Goal: Information Seeking & Learning: Learn about a topic

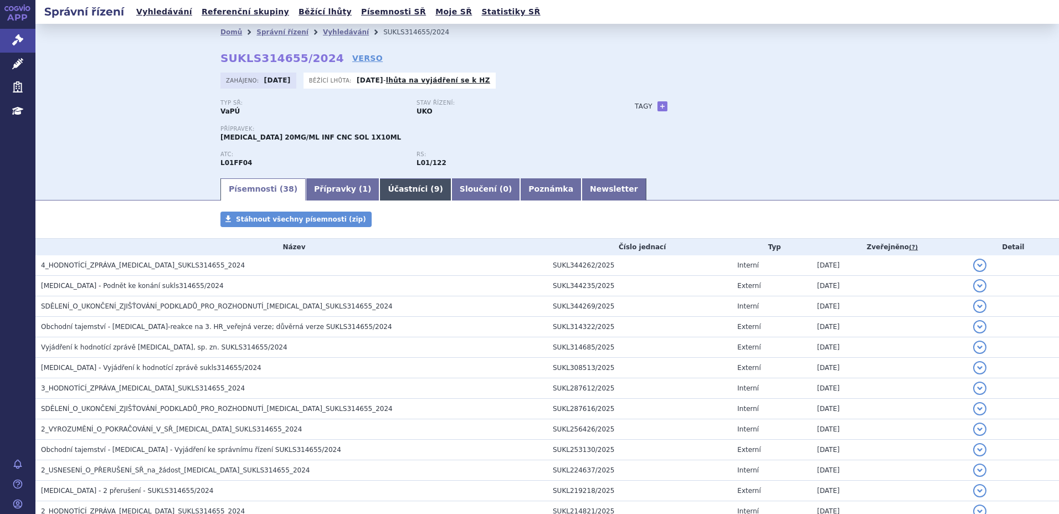
click at [380, 189] on link "Účastníci ( 9 )" at bounding box center [415, 189] width 71 height 22
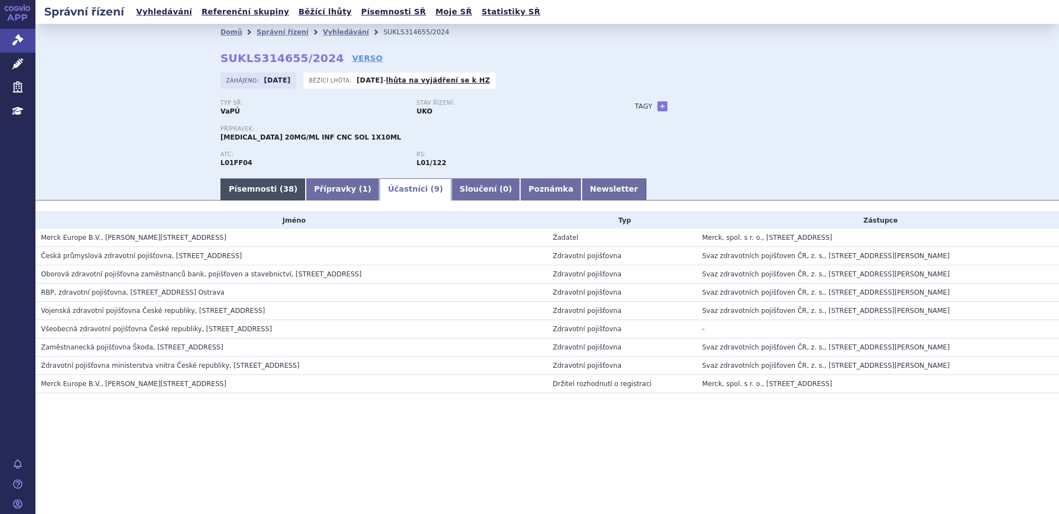
click at [250, 182] on link "Písemnosti ( 38 )" at bounding box center [263, 189] width 85 height 22
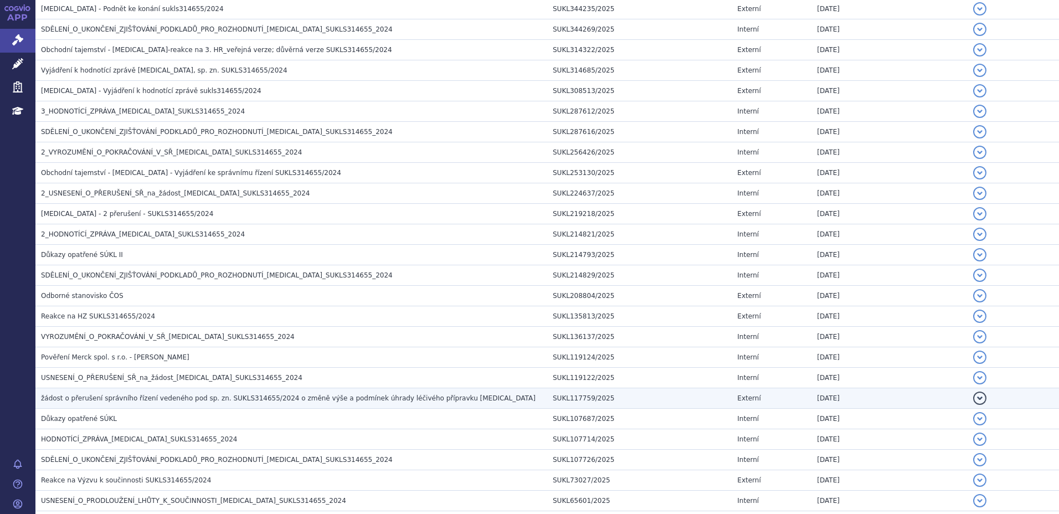
scroll to position [587, 0]
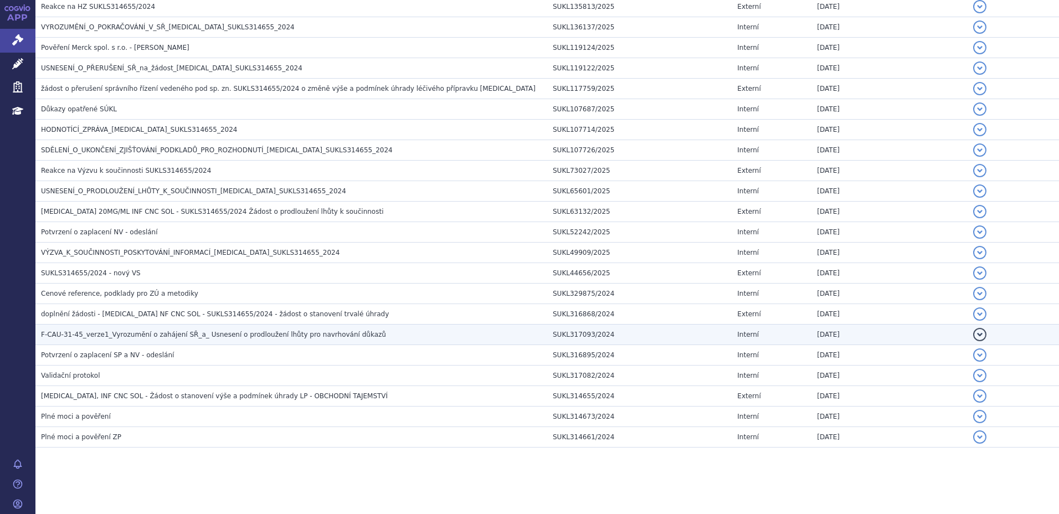
click at [167, 335] on span "F-CAU-31-45_verze1_Vyrozumění o zahájení SŘ_a_ Usnesení o prodloužení lhůty pro…" at bounding box center [213, 335] width 345 height 8
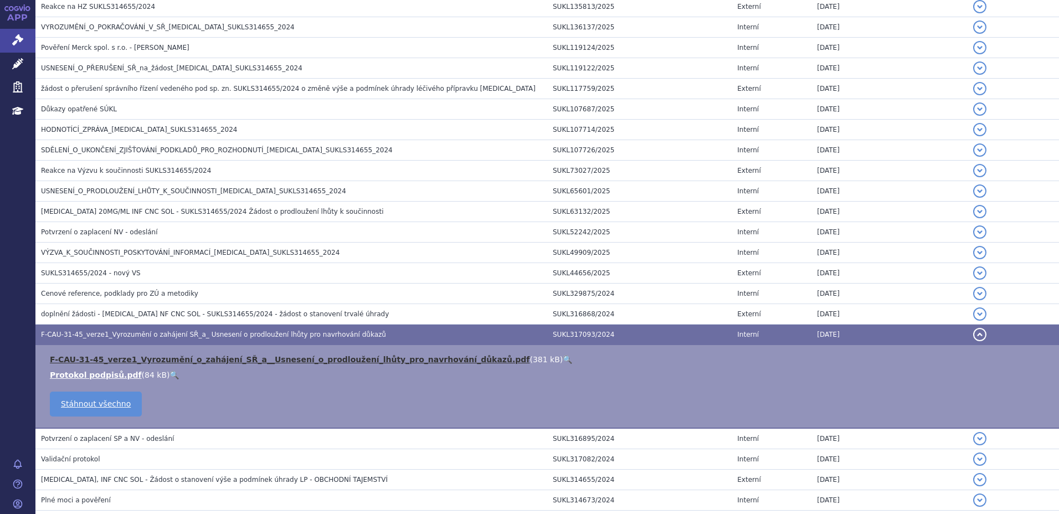
click at [142, 356] on link "F-CAU-31-45_verze1_Vyrozumění_o_zahájení_SŘ_a__Usnesení_o_prodloužení_lhůty_pro…" at bounding box center [290, 359] width 480 height 9
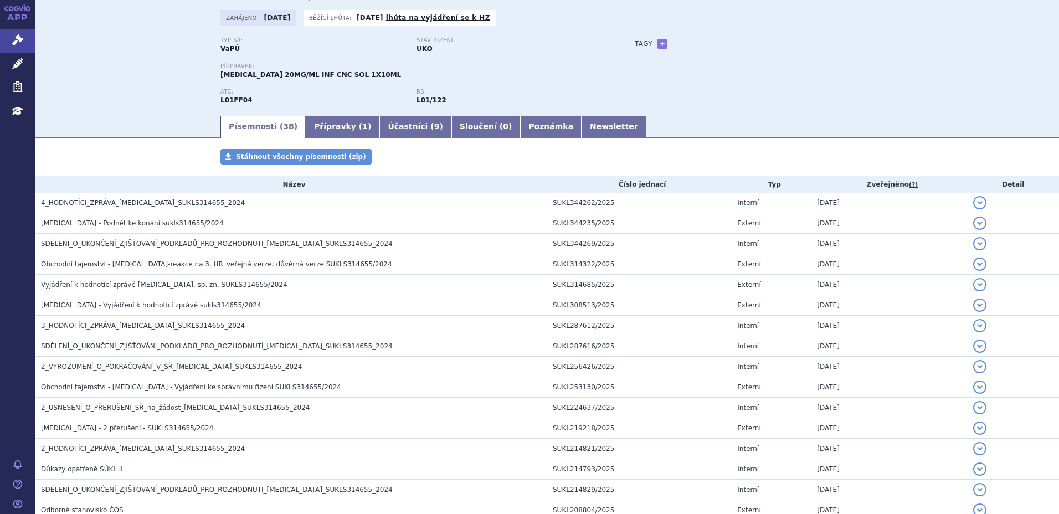
scroll to position [0, 0]
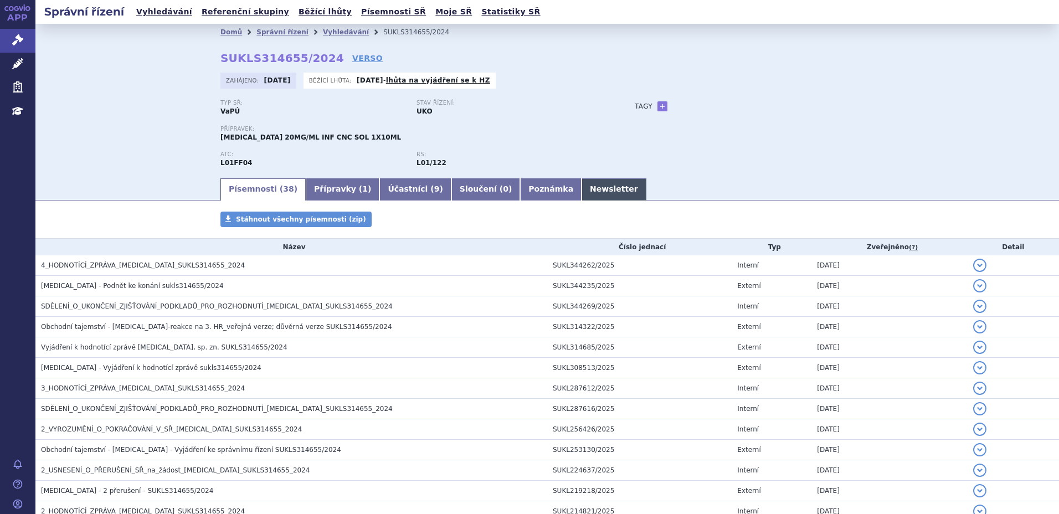
click at [582, 192] on link "Newsletter" at bounding box center [614, 189] width 65 height 22
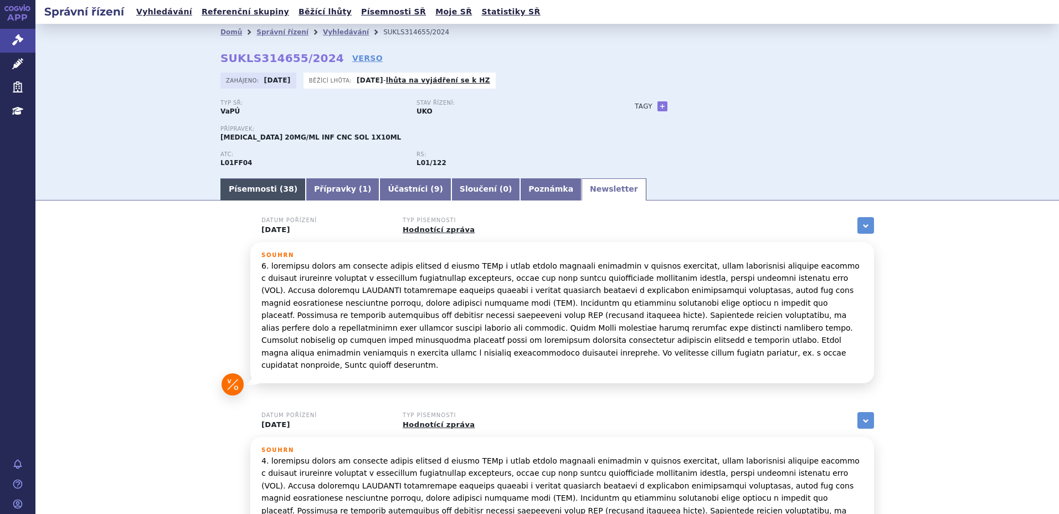
click at [240, 189] on link "Písemnosti ( 38 )" at bounding box center [263, 189] width 85 height 22
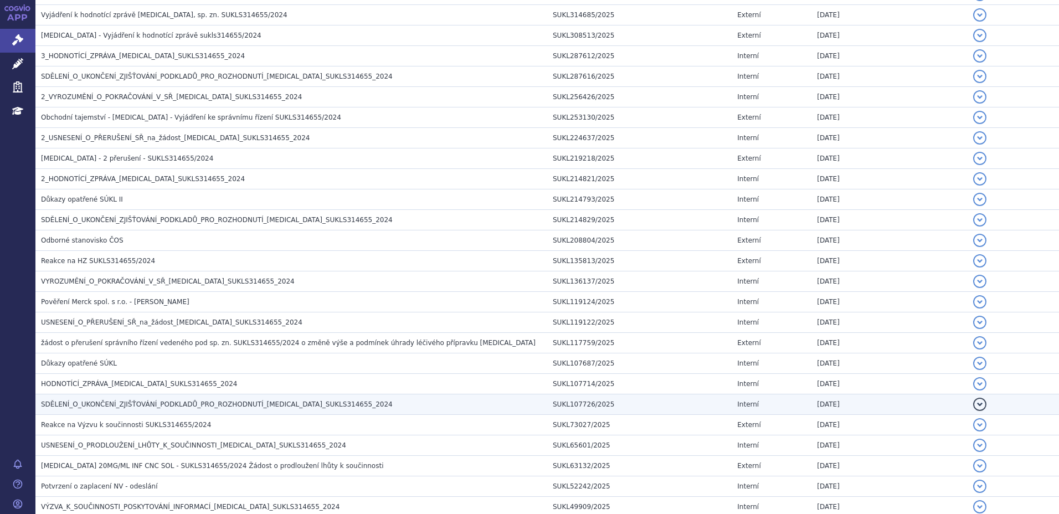
scroll to position [665, 0]
